Goal: Task Accomplishment & Management: Use online tool/utility

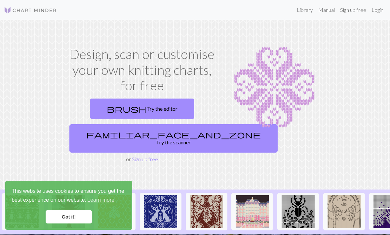
click at [169, 140] on link "familiar_face_and_zone Try the scanner" at bounding box center [173, 138] width 208 height 28
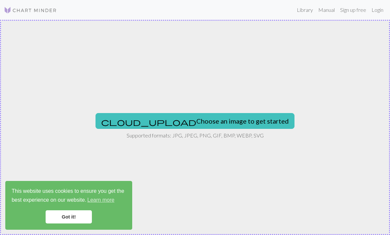
click at [231, 122] on button "cloud_upload Choose an image to get started" at bounding box center [194, 121] width 199 height 16
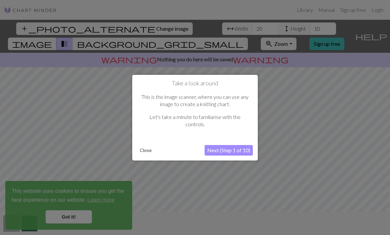
click at [239, 150] on button "Next (Step 1 of 10)" at bounding box center [228, 150] width 48 height 11
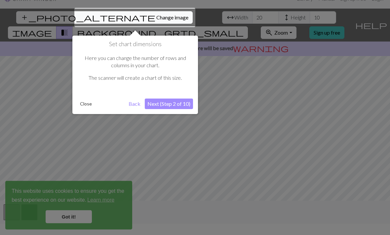
scroll to position [13, 0]
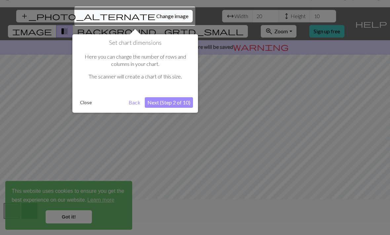
click at [180, 102] on button "Next (Step 2 of 10)" at bounding box center [169, 102] width 48 height 11
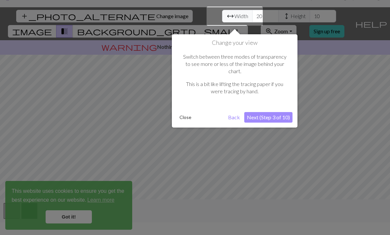
click at [186, 113] on button "Close" at bounding box center [185, 118] width 17 height 10
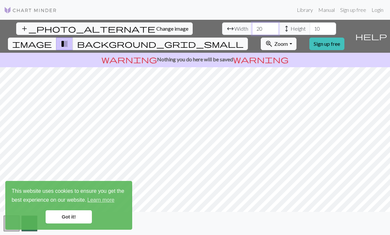
click at [252, 22] on input "20" at bounding box center [265, 28] width 26 height 13
type input "2"
type input "100"
click at [309, 22] on input "10" at bounding box center [322, 28] width 26 height 13
type input "1"
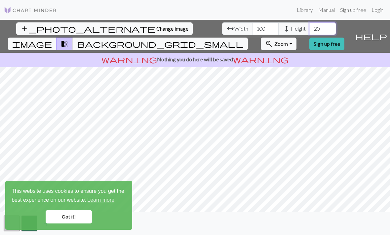
click at [309, 22] on input "20" at bounding box center [322, 28] width 26 height 13
type input "2"
type input "30"
click at [243, 39] on span "background_grid_small" at bounding box center [160, 43] width 166 height 9
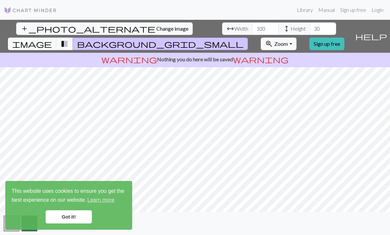
click at [82, 218] on link "Got it!" at bounding box center [69, 217] width 46 height 13
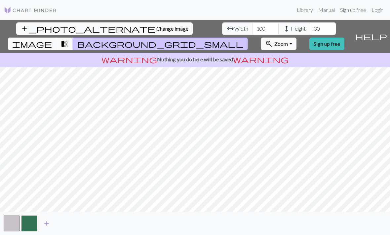
click at [10, 230] on button "button" at bounding box center [12, 224] width 16 height 16
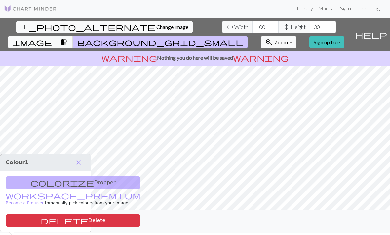
click at [85, 157] on button "close" at bounding box center [79, 162] width 14 height 11
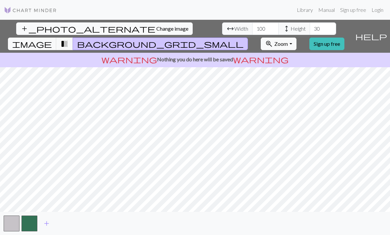
click at [344, 38] on link "Sign up free" at bounding box center [326, 44] width 35 height 13
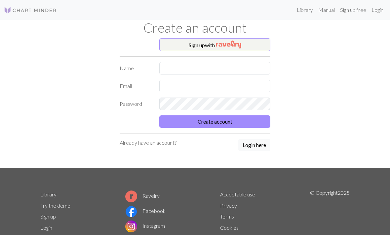
click at [241, 46] on img "button" at bounding box center [228, 45] width 25 height 8
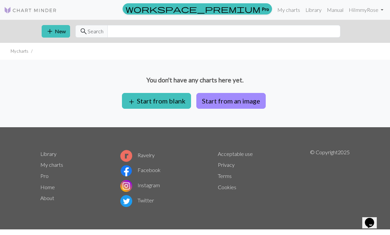
click at [247, 101] on button "Start from an image" at bounding box center [230, 101] width 69 height 16
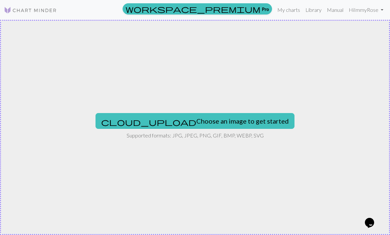
click at [229, 125] on button "cloud_upload Choose an image to get started" at bounding box center [194, 121] width 199 height 16
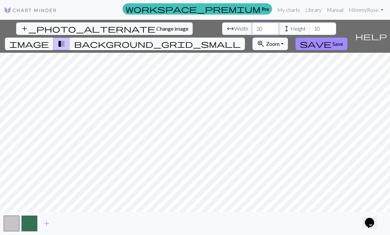
click at [252, 25] on input "20" at bounding box center [265, 28] width 26 height 13
type input "2"
type input "100"
click at [309, 27] on input "10" at bounding box center [322, 28] width 26 height 13
type input "1"
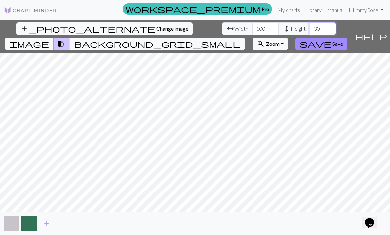
type input "30"
click at [245, 38] on button "background_grid_small" at bounding box center [157, 44] width 175 height 13
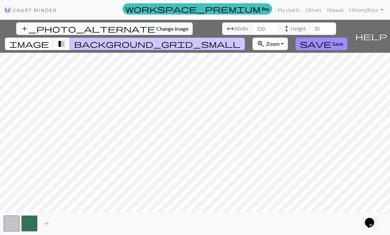
click at [49, 39] on span "image" at bounding box center [29, 43] width 40 height 9
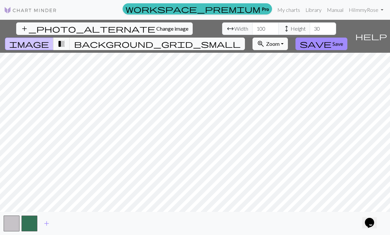
click at [65, 39] on span "transition_fade" at bounding box center [61, 43] width 8 height 9
click at [240, 39] on span "background_grid_small" at bounding box center [157, 43] width 166 height 9
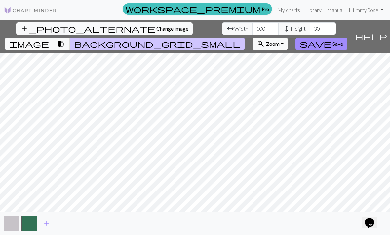
click at [70, 38] on button "transition_fade" at bounding box center [61, 44] width 17 height 13
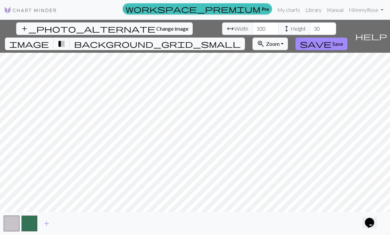
click at [65, 39] on span "transition_fade" at bounding box center [61, 43] width 8 height 9
click at [245, 38] on button "background_grid_small" at bounding box center [157, 44] width 175 height 13
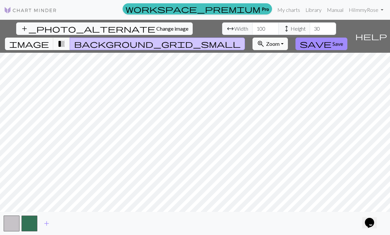
click at [343, 41] on span "Save" at bounding box center [337, 44] width 11 height 6
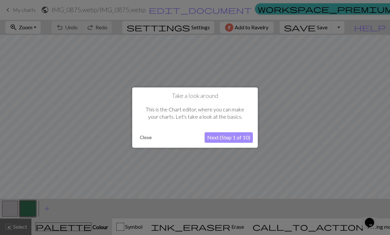
click at [244, 140] on button "Next (Step 1 of 10)" at bounding box center [228, 137] width 48 height 11
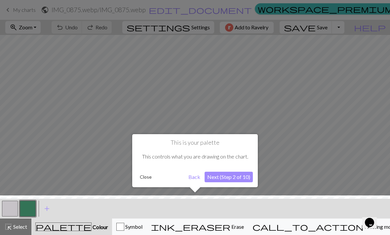
click at [240, 180] on button "Next (Step 2 of 10)" at bounding box center [228, 177] width 48 height 11
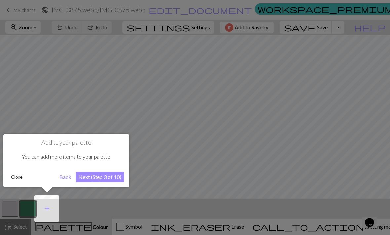
click at [114, 181] on button "Next (Step 3 of 10)" at bounding box center [100, 177] width 48 height 11
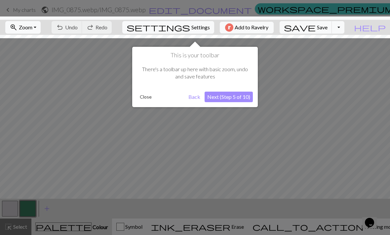
click at [241, 98] on button "Next (Step 5 of 10)" at bounding box center [228, 97] width 48 height 11
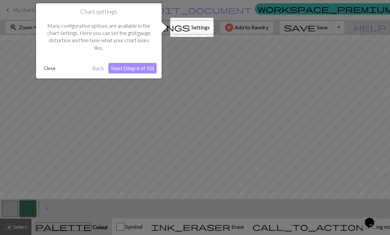
click at [138, 67] on button "Next (Step 6 of 10)" at bounding box center [132, 68] width 48 height 11
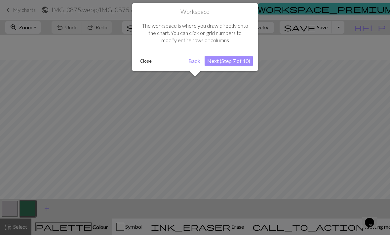
scroll to position [25, 0]
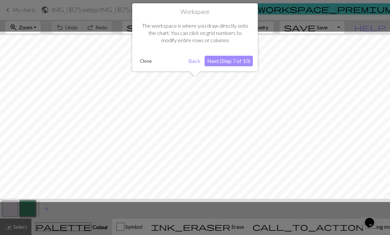
click at [234, 60] on button "Next (Step 7 of 10)" at bounding box center [228, 61] width 48 height 11
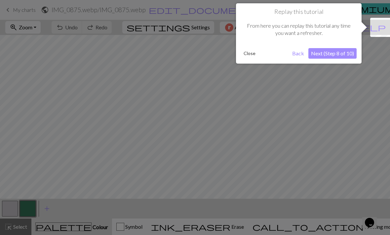
click at [338, 54] on button "Next (Step 8 of 10)" at bounding box center [332, 53] width 48 height 11
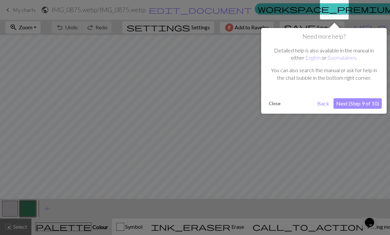
click at [371, 102] on button "Next (Step 9 of 10)" at bounding box center [357, 103] width 48 height 11
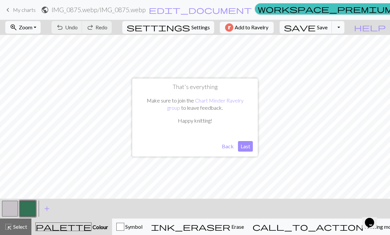
click at [247, 149] on button "Last" at bounding box center [245, 146] width 15 height 11
click at [78, 30] on span "Undo" at bounding box center [71, 27] width 13 height 6
click at [14, 207] on button "button" at bounding box center [10, 209] width 16 height 16
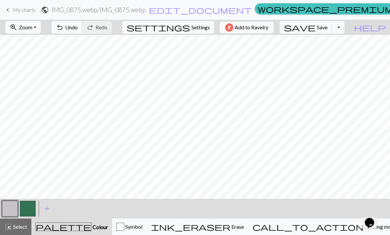
click at [41, 30] on button "zoom_in Zoom Zoom" at bounding box center [22, 27] width 35 height 13
click at [46, 40] on button "Fit all" at bounding box center [32, 42] width 52 height 11
click at [33, 203] on button "button" at bounding box center [28, 209] width 16 height 16
click at [64, 29] on span "undo" at bounding box center [60, 27] width 8 height 9
click at [13, 205] on button "button" at bounding box center [10, 209] width 16 height 16
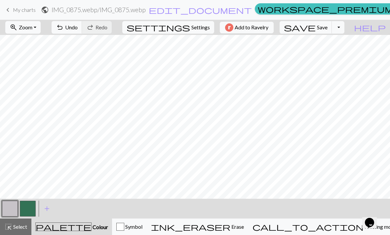
click at [30, 208] on button "button" at bounding box center [28, 209] width 16 height 16
click at [17, 206] on button "button" at bounding box center [10, 209] width 16 height 16
click at [30, 208] on button "button" at bounding box center [28, 209] width 16 height 16
click at [78, 28] on span "Undo" at bounding box center [71, 27] width 13 height 6
click at [78, 27] on span "Undo" at bounding box center [71, 27] width 13 height 6
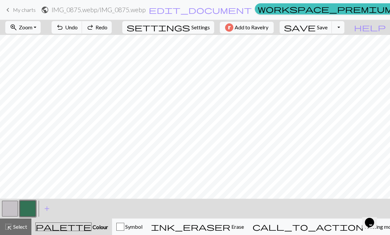
click at [78, 28] on span "Undo" at bounding box center [71, 27] width 13 height 6
click at [78, 29] on span "Undo" at bounding box center [71, 27] width 13 height 6
click at [78, 28] on span "Undo" at bounding box center [71, 27] width 13 height 6
click at [78, 29] on span "Undo" at bounding box center [71, 27] width 13 height 6
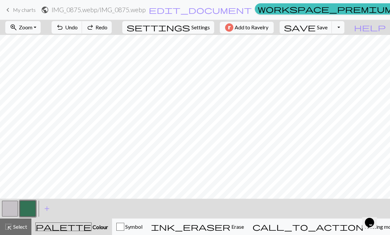
click at [78, 29] on span "Undo" at bounding box center [71, 27] width 13 height 6
click at [78, 30] on span "Undo" at bounding box center [71, 27] width 13 height 6
click at [112, 29] on button "redo Redo Redo" at bounding box center [97, 27] width 30 height 13
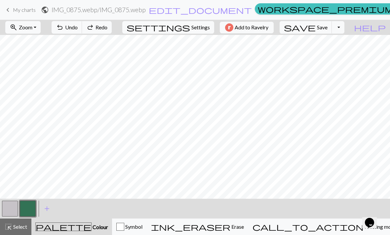
click at [78, 25] on span "Undo" at bounding box center [71, 27] width 13 height 6
click at [22, 212] on button "button" at bounding box center [28, 209] width 16 height 16
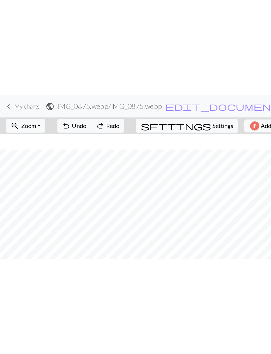
scroll to position [15, 0]
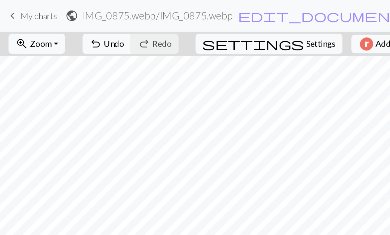
click at [78, 26] on span "Undo" at bounding box center [71, 27] width 13 height 6
click at [41, 31] on button "zoom_in Zoom Zoom" at bounding box center [22, 27] width 35 height 13
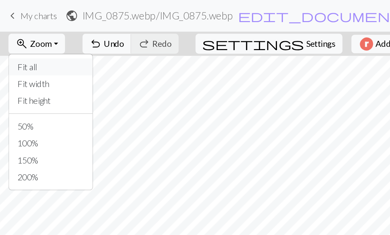
click at [50, 42] on button "Fit all" at bounding box center [32, 42] width 52 height 11
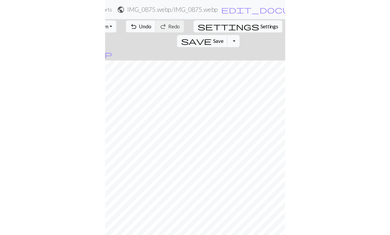
scroll to position [0, 0]
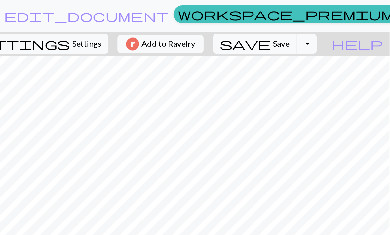
click at [317, 27] on span "Save" at bounding box center [322, 27] width 11 height 6
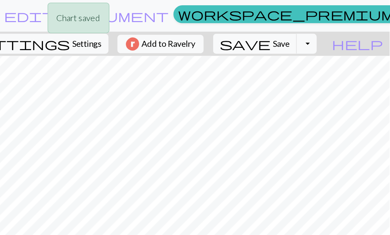
click at [316, 27] on span "Save" at bounding box center [321, 27] width 11 height 6
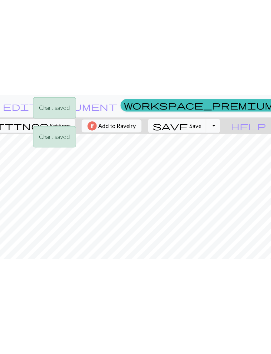
scroll to position [0, 0]
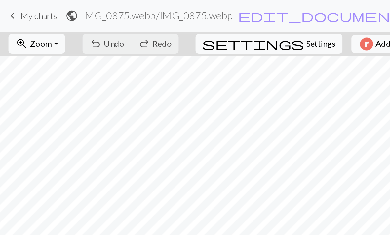
click at [22, 8] on span "My charts" at bounding box center [24, 10] width 23 height 6
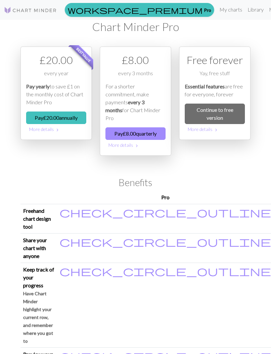
click at [235, 114] on link "Continue to free version" at bounding box center [215, 114] width 60 height 20
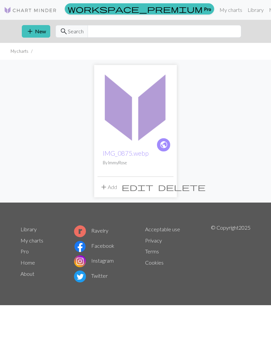
click at [155, 107] on img at bounding box center [135, 106] width 76 height 76
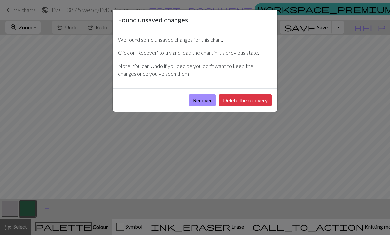
click at [206, 100] on button "Recover" at bounding box center [202, 100] width 27 height 13
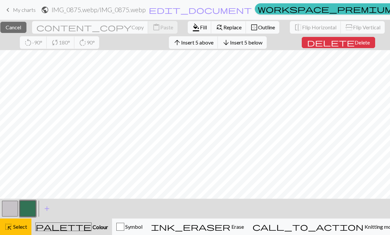
click at [270, 204] on div "< > add Add a colour" at bounding box center [195, 209] width 390 height 20
click at [91, 227] on span "Colour" at bounding box center [99, 227] width 17 height 6
click at [142, 225] on span "Symbol" at bounding box center [133, 227] width 18 height 6
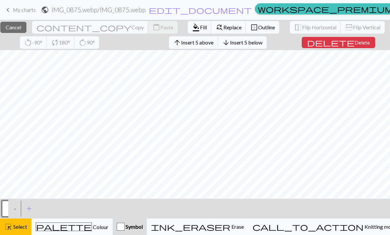
click at [18, 28] on span "Cancel" at bounding box center [14, 27] width 16 height 6
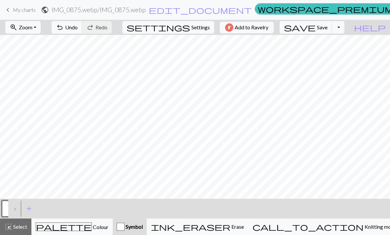
click at [32, 30] on span "Zoom" at bounding box center [26, 27] width 14 height 6
click at [35, 43] on button "Fit all" at bounding box center [32, 42] width 52 height 11
click at [17, 207] on div ">" at bounding box center [13, 209] width 11 height 18
click at [17, 209] on div ">" at bounding box center [13, 209] width 11 height 18
click at [11, 211] on div ">" at bounding box center [13, 209] width 11 height 18
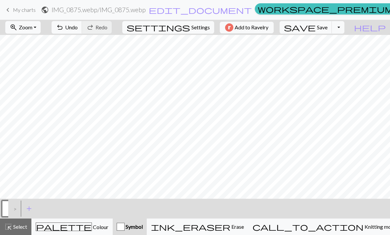
click at [2, 209] on button "button" at bounding box center [10, 209] width 16 height 16
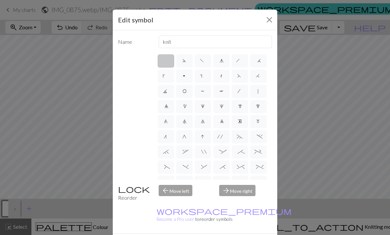
click at [16, 207] on div "Edit symbol Name knit d f g h j k p s t F H J O P T / | 0 1 2 3 4 5 6 7 8 9 e m…" at bounding box center [195, 117] width 390 height 235
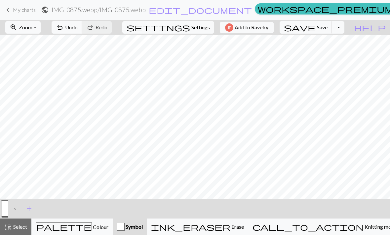
click at [16, 208] on div ">" at bounding box center [13, 209] width 11 height 18
click at [92, 227] on span "Colour" at bounding box center [100, 227] width 17 height 6
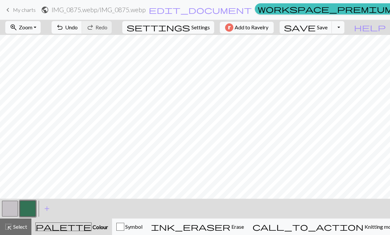
click at [26, 212] on button "button" at bounding box center [28, 209] width 16 height 16
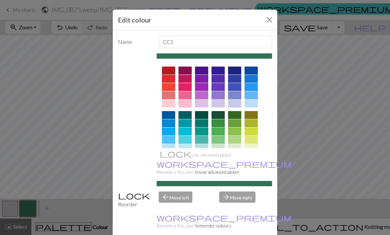
click at [270, 22] on button "Close" at bounding box center [269, 20] width 11 height 11
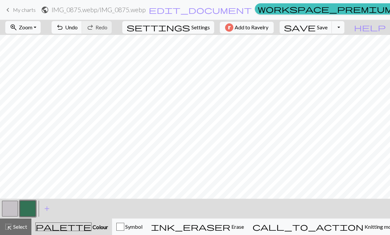
click at [15, 205] on button "button" at bounding box center [10, 209] width 16 height 16
click at [25, 206] on button "button" at bounding box center [28, 209] width 16 height 16
click at [12, 207] on button "button" at bounding box center [10, 209] width 16 height 16
click at [32, 207] on button "button" at bounding box center [28, 209] width 16 height 16
click at [15, 208] on button "button" at bounding box center [10, 209] width 16 height 16
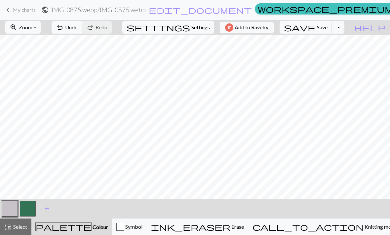
click at [34, 205] on button "button" at bounding box center [28, 209] width 16 height 16
click at [10, 208] on button "button" at bounding box center [10, 209] width 16 height 16
click at [35, 207] on button "button" at bounding box center [28, 209] width 16 height 16
click at [14, 208] on button "button" at bounding box center [10, 209] width 16 height 16
click at [28, 207] on button "button" at bounding box center [28, 209] width 16 height 16
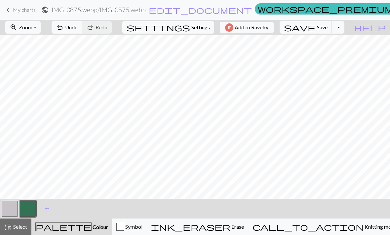
click at [78, 28] on span "Undo" at bounding box center [71, 27] width 13 height 6
click at [82, 23] on button "undo Undo Undo" at bounding box center [67, 27] width 31 height 13
click at [78, 25] on span "Undo" at bounding box center [71, 27] width 13 height 6
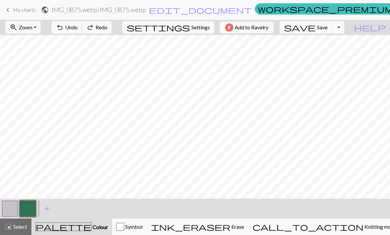
click at [78, 25] on span "Undo" at bounding box center [71, 27] width 13 height 6
click at [78, 27] on span "Undo" at bounding box center [71, 27] width 13 height 6
click at [78, 28] on span "Undo" at bounding box center [71, 27] width 13 height 6
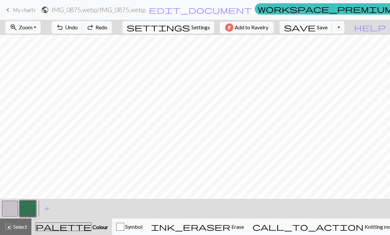
click at [82, 31] on button "undo Undo Undo" at bounding box center [67, 27] width 31 height 13
click at [78, 26] on span "Undo" at bounding box center [71, 27] width 13 height 6
click at [82, 24] on button "undo Undo Undo" at bounding box center [67, 27] width 31 height 13
click at [82, 22] on button "undo Undo Undo" at bounding box center [67, 27] width 31 height 13
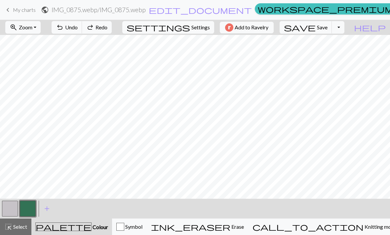
click at [82, 21] on button "undo Undo Undo" at bounding box center [67, 27] width 31 height 13
click at [78, 28] on span "Undo" at bounding box center [71, 27] width 13 height 6
click at [78, 27] on span "Undo" at bounding box center [71, 27] width 13 height 6
click at [78, 25] on span "Undo" at bounding box center [71, 27] width 13 height 6
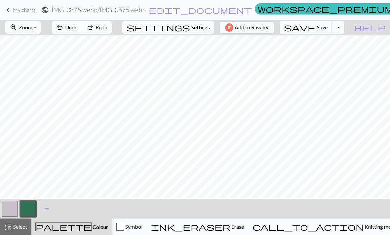
click at [112, 21] on button "redo Redo Redo" at bounding box center [97, 27] width 30 height 13
click at [112, 23] on button "redo Redo Redo" at bounding box center [97, 27] width 30 height 13
click at [15, 205] on button "button" at bounding box center [10, 209] width 16 height 16
click at [32, 208] on button "button" at bounding box center [28, 209] width 16 height 16
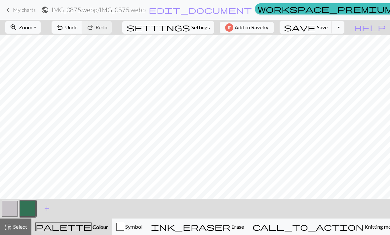
click at [10, 208] on button "button" at bounding box center [10, 209] width 16 height 16
click at [13, 207] on button "button" at bounding box center [10, 209] width 16 height 16
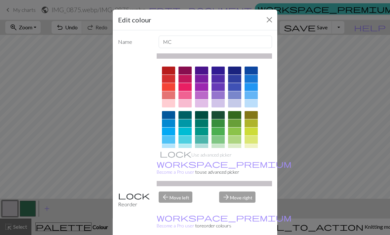
click at [270, 19] on button "Close" at bounding box center [269, 20] width 11 height 11
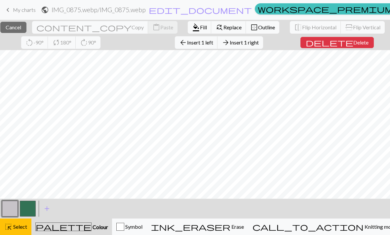
click at [26, 26] on button "close Cancel" at bounding box center [13, 27] width 26 height 11
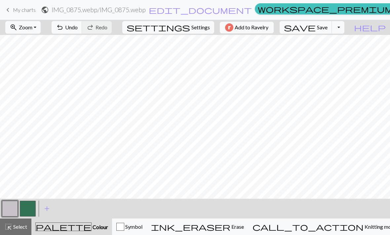
click at [270, 29] on span "Save" at bounding box center [322, 27] width 11 height 6
click at [270, 31] on button "Toggle Dropdown" at bounding box center [338, 27] width 13 height 13
click at [270, 43] on button "file_copy Save a copy" at bounding box center [289, 42] width 109 height 11
click at [270, 32] on button "Toggle Dropdown" at bounding box center [338, 27] width 13 height 13
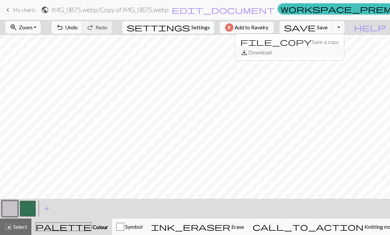
click at [270, 53] on button "save_alt Download" at bounding box center [289, 52] width 109 height 11
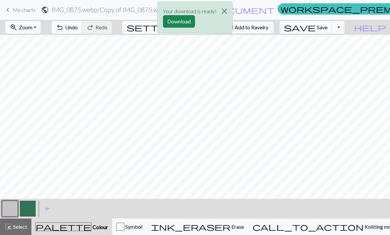
click at [180, 21] on button "Download" at bounding box center [179, 21] width 32 height 13
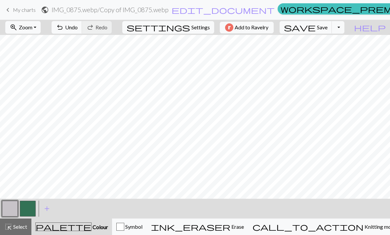
click at [270, 32] on button "save Save Save" at bounding box center [305, 27] width 53 height 13
click at [13, 10] on div "Chart saved" at bounding box center [195, 13] width 390 height 26
click at [11, 9] on span "keyboard_arrow_left" at bounding box center [8, 9] width 8 height 9
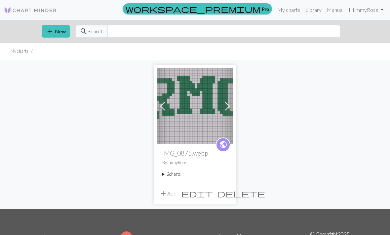
click at [54, 32] on button "add New" at bounding box center [56, 31] width 28 height 13
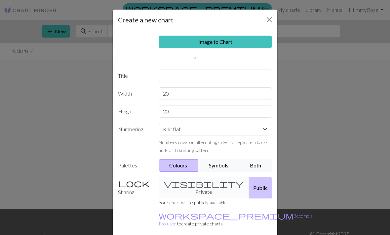
click at [242, 44] on link "Image to Chart" at bounding box center [216, 42] width 114 height 13
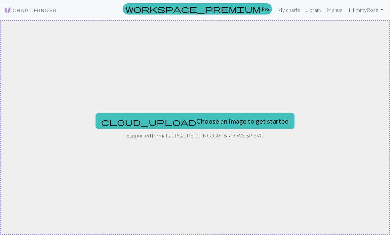
click at [228, 125] on button "cloud_upload Choose an image to get started" at bounding box center [194, 121] width 199 height 16
type input "C:\fakepath\CAPE ELIZABETH.png"
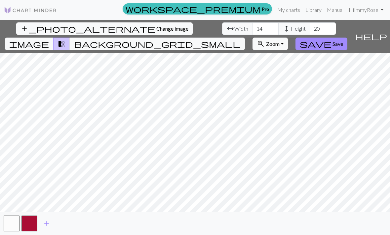
click at [30, 33] on button "add_photo_alternate Change image" at bounding box center [104, 28] width 176 height 13
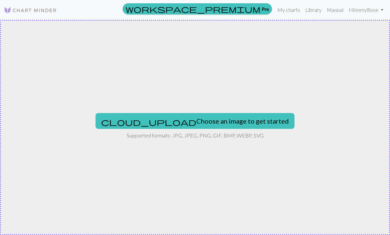
click at [234, 124] on button "cloud_upload Choose an image to get started" at bounding box center [194, 121] width 199 height 16
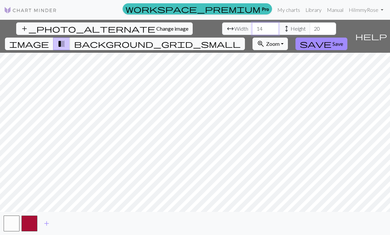
click at [252, 27] on input "14" at bounding box center [265, 28] width 26 height 13
type input "100"
click at [270, 28] on input "20" at bounding box center [322, 28] width 26 height 13
type input "2"
type input "30"
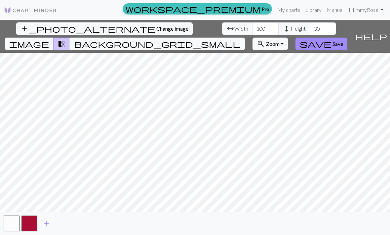
click at [245, 38] on button "background_grid_small" at bounding box center [157, 44] width 175 height 13
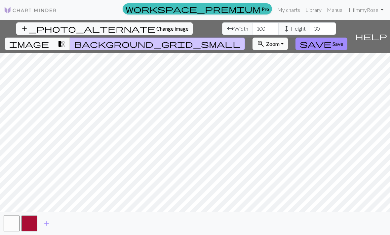
click at [70, 38] on button "transition_fade" at bounding box center [61, 44] width 17 height 13
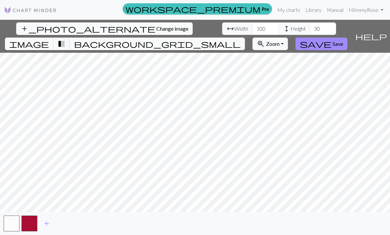
click at [65, 39] on span "transition_fade" at bounding box center [61, 43] width 8 height 9
click at [240, 39] on span "background_grid_small" at bounding box center [157, 43] width 166 height 9
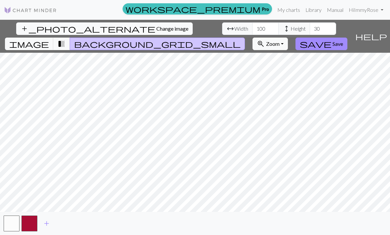
click at [53, 38] on button "image" at bounding box center [29, 44] width 49 height 13
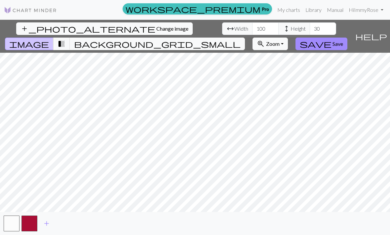
click at [65, 39] on span "transition_fade" at bounding box center [61, 43] width 8 height 9
click at [53, 38] on button "image" at bounding box center [29, 44] width 49 height 13
click at [270, 41] on span "Zoom" at bounding box center [273, 44] width 14 height 6
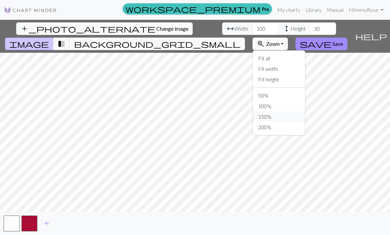
click at [270, 112] on button "150%" at bounding box center [279, 117] width 52 height 11
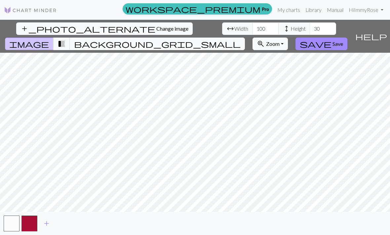
click at [156, 27] on span "Change image" at bounding box center [172, 28] width 32 height 6
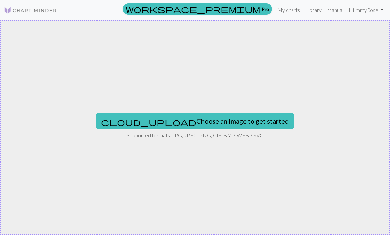
click at [234, 119] on button "cloud_upload Choose an image to get started" at bounding box center [194, 121] width 199 height 16
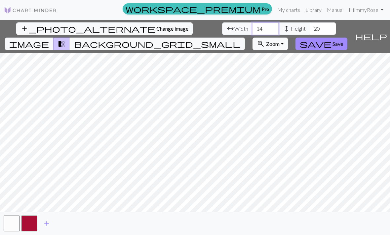
click at [252, 28] on input "14" at bounding box center [265, 28] width 26 height 13
type input "1"
type input "100"
click at [270, 29] on input "20" at bounding box center [322, 28] width 26 height 13
type input "2"
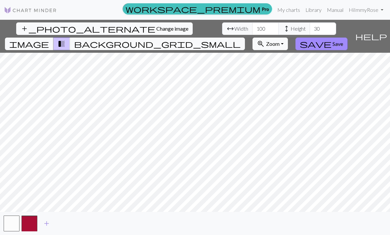
click at [240, 39] on span "background_grid_small" at bounding box center [157, 43] width 166 height 9
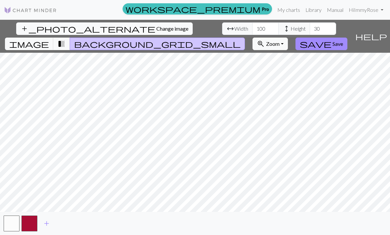
click at [65, 39] on span "transition_fade" at bounding box center [61, 43] width 8 height 9
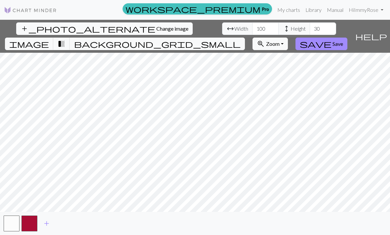
click at [49, 39] on span "image" at bounding box center [29, 43] width 40 height 9
click at [65, 39] on span "transition_fade" at bounding box center [61, 43] width 8 height 9
click at [240, 39] on span "background_grid_small" at bounding box center [157, 43] width 166 height 9
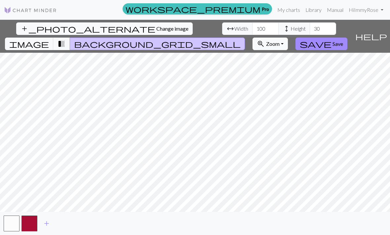
click at [65, 39] on span "transition_fade" at bounding box center [61, 43] width 8 height 9
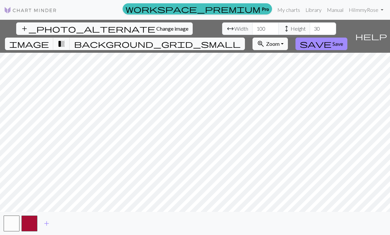
click at [49, 39] on span "image" at bounding box center [29, 43] width 40 height 9
click at [65, 39] on span "transition_fade" at bounding box center [61, 43] width 8 height 9
click at [53, 38] on button "image" at bounding box center [29, 44] width 49 height 13
click at [270, 33] on input "30" at bounding box center [322, 28] width 26 height 13
type input "3"
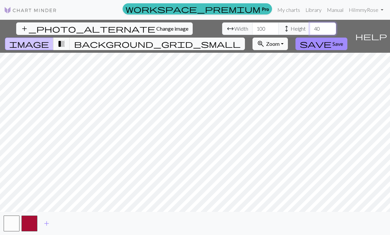
type input "40"
click at [65, 39] on span "transition_fade" at bounding box center [61, 43] width 8 height 9
click at [252, 29] on input "100" at bounding box center [265, 28] width 26 height 13
type input "120"
click at [65, 39] on span "transition_fade" at bounding box center [61, 43] width 8 height 9
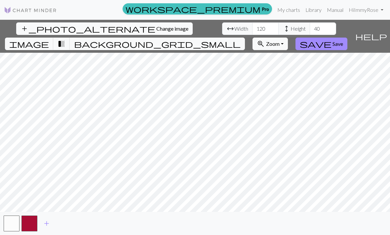
click at [240, 39] on span "background_grid_small" at bounding box center [157, 43] width 166 height 9
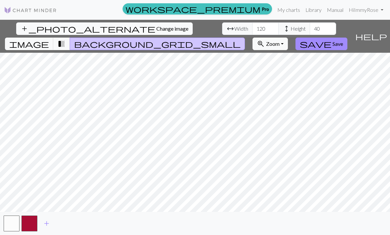
click at [70, 38] on button "transition_fade" at bounding box center [61, 44] width 17 height 13
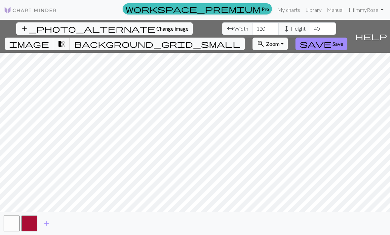
click at [65, 39] on span "transition_fade" at bounding box center [61, 43] width 8 height 9
click at [240, 39] on span "background_grid_small" at bounding box center [157, 43] width 166 height 9
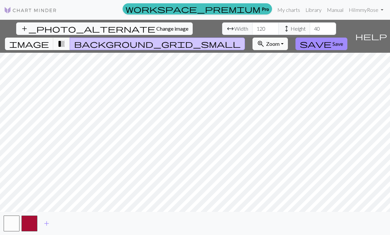
click at [49, 39] on span "image" at bounding box center [29, 43] width 40 height 9
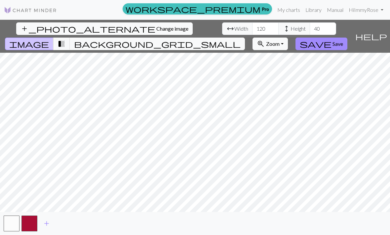
click at [65, 39] on span "transition_fade" at bounding box center [61, 43] width 8 height 9
click at [240, 39] on span "background_grid_small" at bounding box center [157, 43] width 166 height 9
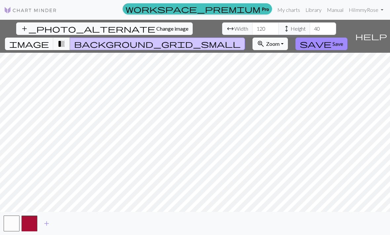
click at [65, 39] on span "transition_fade" at bounding box center [61, 43] width 8 height 9
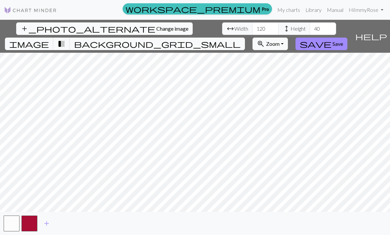
click at [245, 38] on button "background_grid_small" at bounding box center [157, 44] width 175 height 13
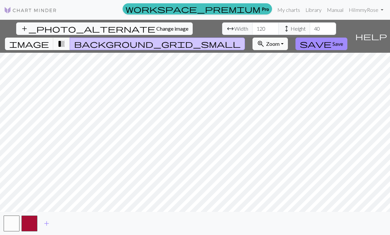
click at [270, 41] on span "Save" at bounding box center [337, 44] width 11 height 6
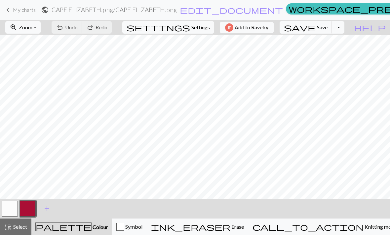
click at [28, 30] on button "zoom_in Zoom Zoom" at bounding box center [22, 27] width 35 height 13
click at [51, 43] on button "Fit all" at bounding box center [32, 42] width 52 height 11
click at [41, 27] on button "zoom_in Zoom Zoom" at bounding box center [22, 27] width 35 height 13
click at [82, 24] on button "undo Undo Undo" at bounding box center [67, 27] width 31 height 13
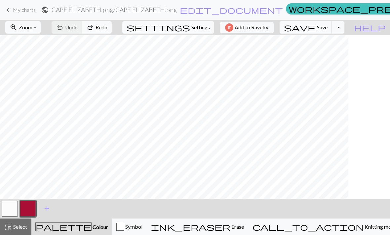
scroll to position [0, 0]
click at [29, 207] on button "button" at bounding box center [28, 209] width 16 height 16
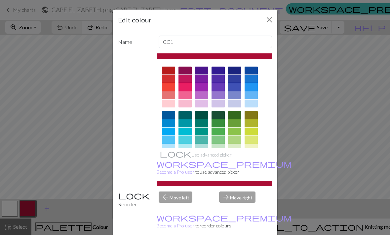
click at [266, 17] on button "Close" at bounding box center [269, 20] width 11 height 11
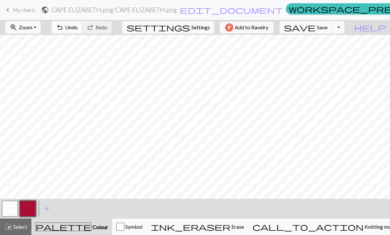
click at [14, 204] on button "button" at bounding box center [10, 209] width 16 height 16
click at [64, 29] on span "undo" at bounding box center [60, 27] width 8 height 9
click at [82, 31] on button "undo Undo Undo" at bounding box center [67, 27] width 31 height 13
click at [31, 207] on button "button" at bounding box center [28, 209] width 16 height 16
click at [32, 210] on button "button" at bounding box center [28, 209] width 16 height 16
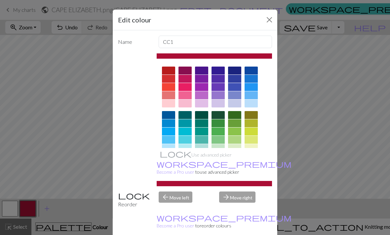
click at [270, 18] on button "Close" at bounding box center [269, 20] width 11 height 11
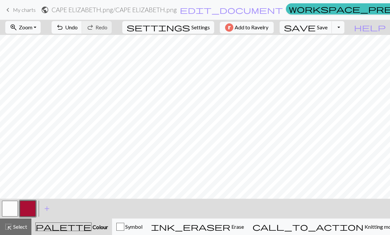
click at [78, 26] on span "Undo" at bounding box center [71, 27] width 13 height 6
click at [82, 21] on button "undo Undo Undo" at bounding box center [67, 27] width 31 height 13
click at [108, 18] on nav "keyboard_arrow_left My charts public CAPE ELIZABETH.png / CAPE ELIZABETH.png ed…" at bounding box center [195, 10] width 390 height 20
click at [78, 28] on span "Undo" at bounding box center [71, 27] width 13 height 6
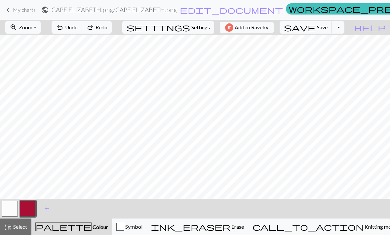
click at [78, 28] on span "Undo" at bounding box center [71, 27] width 13 height 6
click at [11, 205] on button "button" at bounding box center [10, 209] width 16 height 16
click at [78, 27] on span "Undo" at bounding box center [71, 27] width 13 height 6
click at [30, 208] on button "button" at bounding box center [28, 209] width 16 height 16
click at [17, 201] on button "button" at bounding box center [10, 209] width 16 height 16
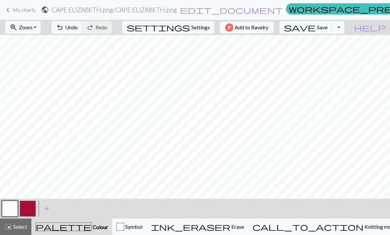
click at [33, 207] on button "button" at bounding box center [28, 209] width 16 height 16
click at [16, 207] on button "button" at bounding box center [10, 209] width 16 height 16
click at [33, 208] on button "button" at bounding box center [28, 209] width 16 height 16
click at [14, 208] on button "button" at bounding box center [10, 209] width 16 height 16
click at [82, 22] on button "undo Undo Undo" at bounding box center [67, 27] width 31 height 13
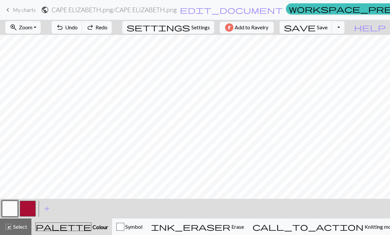
click at [78, 30] on span "Undo" at bounding box center [71, 27] width 13 height 6
click at [107, 29] on span "Redo" at bounding box center [101, 27] width 12 height 6
click at [107, 28] on span "Redo" at bounding box center [101, 27] width 12 height 6
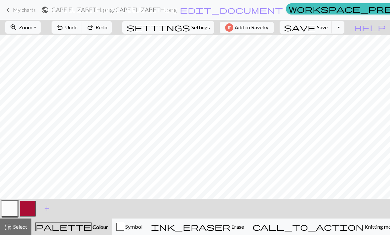
click at [34, 208] on button "button" at bounding box center [28, 209] width 16 height 16
click at [13, 209] on button "button" at bounding box center [10, 209] width 16 height 16
click at [29, 210] on button "button" at bounding box center [28, 209] width 16 height 16
click at [12, 207] on button "button" at bounding box center [10, 209] width 16 height 16
click at [31, 208] on button "button" at bounding box center [28, 209] width 16 height 16
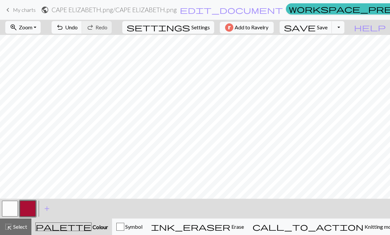
click at [14, 210] on button "button" at bounding box center [10, 209] width 16 height 16
click at [31, 209] on button "button" at bounding box center [28, 209] width 16 height 16
click at [15, 205] on button "button" at bounding box center [10, 209] width 16 height 16
click at [31, 208] on button "button" at bounding box center [28, 209] width 16 height 16
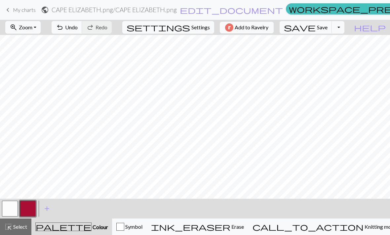
click at [14, 207] on button "button" at bounding box center [10, 209] width 16 height 16
click at [32, 209] on button "button" at bounding box center [28, 209] width 16 height 16
click at [15, 209] on button "button" at bounding box center [10, 209] width 16 height 16
click at [30, 210] on button "button" at bounding box center [28, 209] width 16 height 16
click at [15, 205] on button "button" at bounding box center [10, 209] width 16 height 16
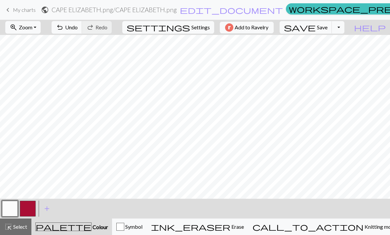
click at [32, 211] on button "button" at bounding box center [28, 209] width 16 height 16
click at [15, 210] on button "button" at bounding box center [10, 209] width 16 height 16
click at [34, 207] on button "button" at bounding box center [28, 209] width 16 height 16
click at [16, 206] on button "button" at bounding box center [10, 209] width 16 height 16
click at [31, 203] on button "button" at bounding box center [28, 209] width 16 height 16
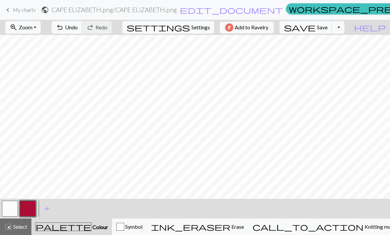
click at [14, 206] on button "button" at bounding box center [10, 209] width 16 height 16
click at [31, 207] on button "button" at bounding box center [28, 209] width 16 height 16
click at [13, 208] on button "button" at bounding box center [10, 209] width 16 height 16
click at [33, 212] on button "button" at bounding box center [28, 209] width 16 height 16
click at [13, 207] on button "button" at bounding box center [10, 209] width 16 height 16
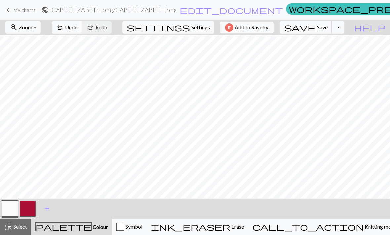
click at [34, 208] on button "button" at bounding box center [28, 209] width 16 height 16
click at [15, 207] on button "button" at bounding box center [10, 209] width 16 height 16
click at [33, 204] on button "button" at bounding box center [28, 209] width 16 height 16
click at [16, 208] on button "button" at bounding box center [10, 209] width 16 height 16
click at [29, 208] on button "button" at bounding box center [28, 209] width 16 height 16
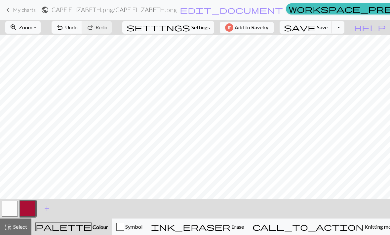
click at [14, 206] on button "button" at bounding box center [10, 209] width 16 height 16
click at [29, 210] on button "button" at bounding box center [28, 209] width 16 height 16
click at [15, 207] on button "button" at bounding box center [10, 209] width 16 height 16
click at [35, 206] on button "button" at bounding box center [28, 209] width 16 height 16
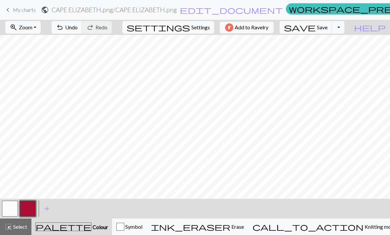
click at [10, 208] on button "button" at bounding box center [10, 209] width 16 height 16
click at [29, 215] on button "button" at bounding box center [28, 209] width 16 height 16
click at [16, 204] on button "button" at bounding box center [10, 209] width 16 height 16
click at [35, 209] on button "button" at bounding box center [28, 209] width 16 height 16
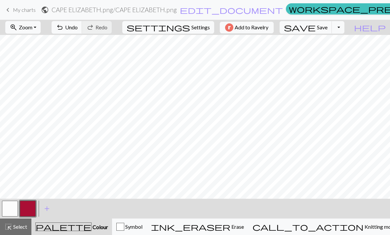
click at [15, 208] on button "button" at bounding box center [10, 209] width 16 height 16
click at [31, 210] on button "button" at bounding box center [28, 209] width 16 height 16
click at [15, 210] on button "button" at bounding box center [10, 209] width 16 height 16
click at [30, 209] on button "button" at bounding box center [28, 209] width 16 height 16
click at [14, 209] on button "button" at bounding box center [10, 209] width 16 height 16
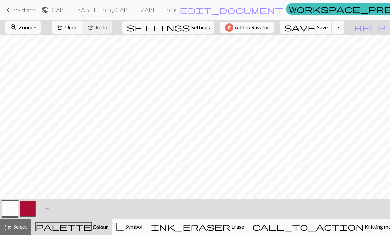
click at [29, 213] on button "button" at bounding box center [28, 209] width 16 height 16
click at [17, 207] on button "button" at bounding box center [10, 209] width 16 height 16
click at [30, 208] on button "button" at bounding box center [28, 209] width 16 height 16
click at [270, 30] on span "Save" at bounding box center [322, 27] width 11 height 6
click at [270, 26] on div "Chart saved" at bounding box center [195, 13] width 390 height 26
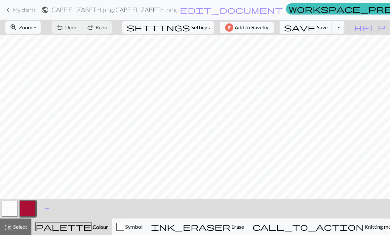
click at [270, 28] on button "Toggle Dropdown" at bounding box center [338, 27] width 13 height 13
click at [270, 39] on button "file_copy Save a copy" at bounding box center [289, 42] width 109 height 11
click at [270, 29] on button "Toggle Dropdown" at bounding box center [338, 27] width 13 height 13
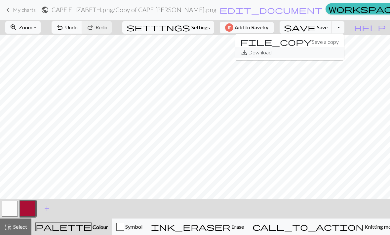
click at [270, 53] on button "save_alt Download" at bounding box center [289, 52] width 109 height 11
click at [7, 209] on button "button" at bounding box center [10, 209] width 16 height 16
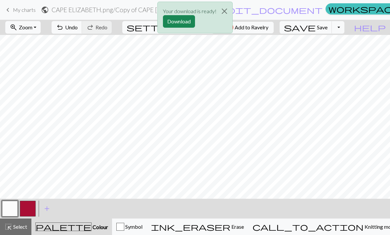
click at [270, 29] on div "Your download is ready! Download" at bounding box center [195, 19] width 390 height 39
click at [270, 26] on div "Your download is ready! Download" at bounding box center [195, 19] width 390 height 39
click at [270, 28] on div "Your download is ready! Download" at bounding box center [195, 19] width 390 height 39
click at [270, 29] on div "Your download is ready! Download" at bounding box center [195, 19] width 390 height 39
click at [224, 12] on button "Close" at bounding box center [224, 11] width 16 height 18
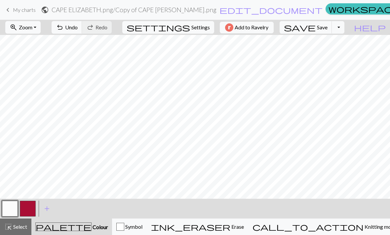
click at [270, 27] on button "Toggle Dropdown" at bounding box center [338, 27] width 13 height 13
click at [270, 52] on button "save_alt Download" at bounding box center [289, 52] width 109 height 11
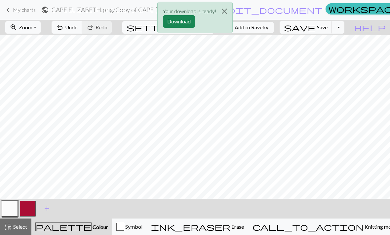
click at [186, 21] on button "Download" at bounding box center [179, 21] width 32 height 13
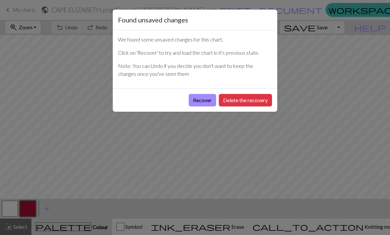
click at [201, 100] on button "Recover" at bounding box center [202, 100] width 27 height 13
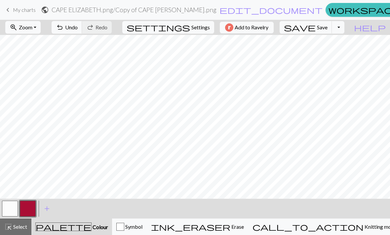
click at [344, 32] on button "Toggle Dropdown" at bounding box center [338, 27] width 13 height 13
click at [336, 53] on button "save_alt Download" at bounding box center [289, 52] width 109 height 11
click at [344, 28] on button "Toggle Dropdown" at bounding box center [338, 27] width 13 height 13
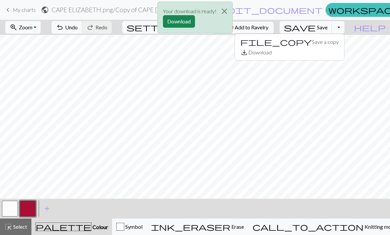
click at [187, 23] on button "Download" at bounding box center [179, 21] width 32 height 13
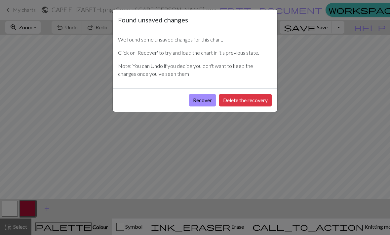
click at [205, 101] on button "Recover" at bounding box center [202, 100] width 27 height 13
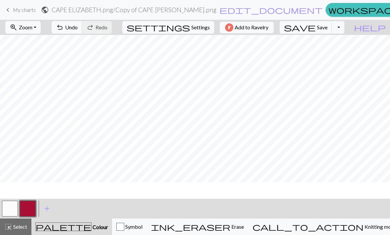
scroll to position [65, 45]
click at [327, 27] on span "Save" at bounding box center [322, 27] width 11 height 6
click at [344, 27] on button "Toggle Dropdown" at bounding box center [338, 27] width 13 height 13
click at [336, 53] on button "save_alt Download" at bounding box center [289, 52] width 109 height 11
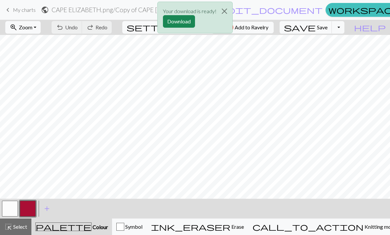
click at [185, 17] on button "Download" at bounding box center [179, 21] width 32 height 13
